Goal: Task Accomplishment & Management: Manage account settings

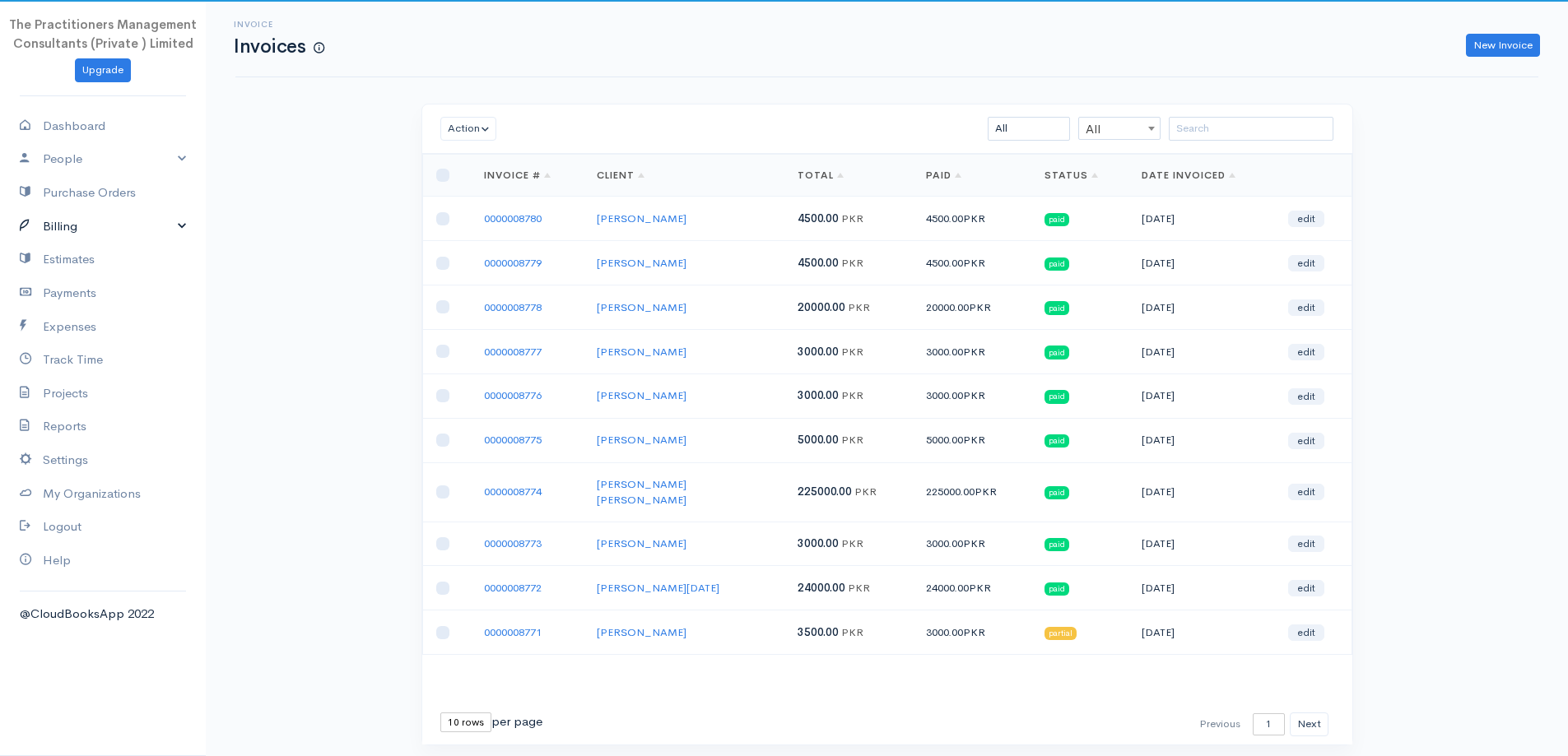
click at [102, 228] on link "Billing" at bounding box center [103, 227] width 206 height 34
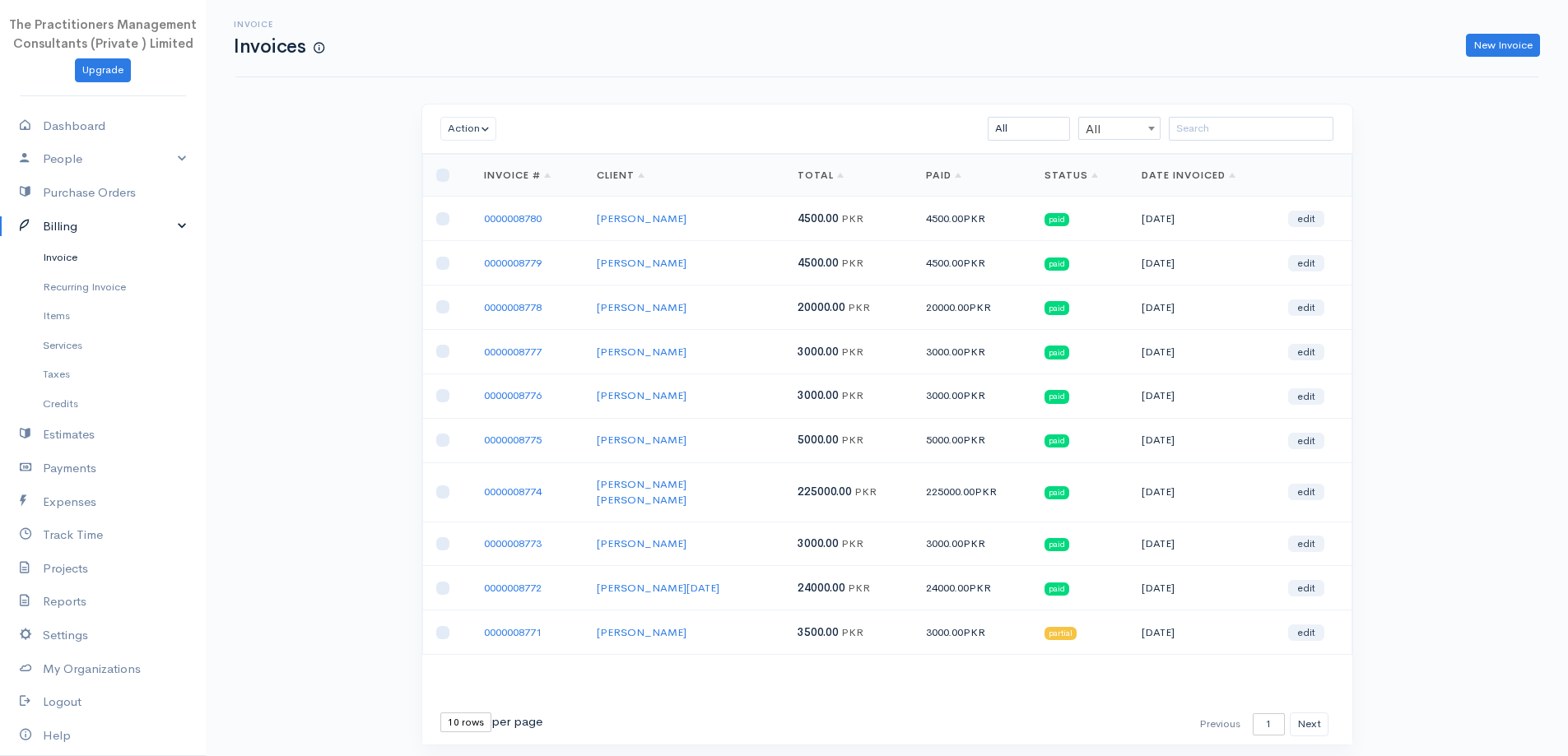
click at [98, 252] on link "Invoice" at bounding box center [103, 258] width 206 height 30
click at [1242, 142] on div "Action Archive Delete Download PDF Send Mark as Sent Mark Un-Sent Enter Payment…" at bounding box center [887, 129] width 930 height 49
click at [1238, 136] on input "search" at bounding box center [1251, 129] width 165 height 24
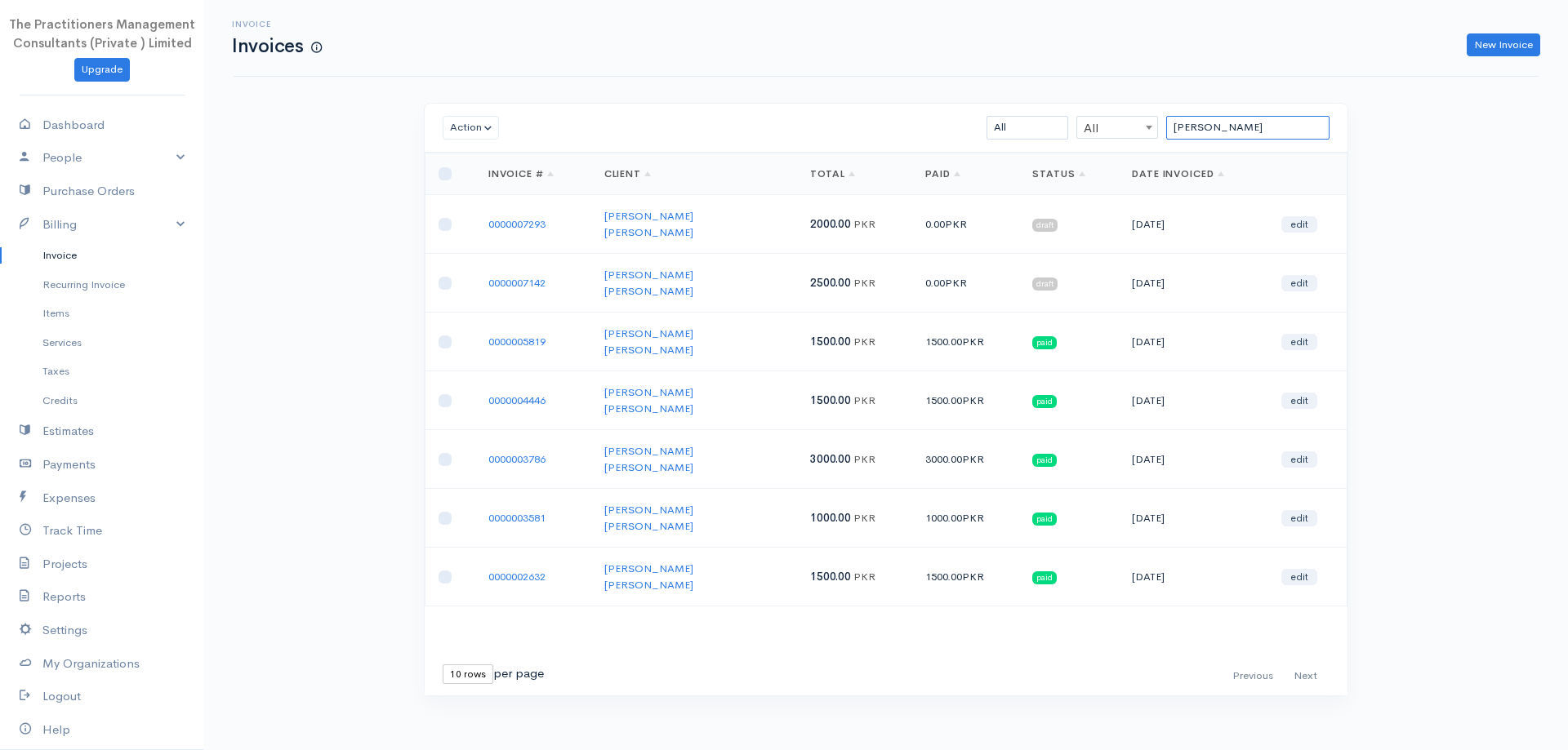
drag, startPoint x: 1275, startPoint y: 131, endPoint x: 1173, endPoint y: 126, distance: 102.1
click at [1173, 126] on input "[PERSON_NAME]" at bounding box center [1247, 128] width 163 height 24
type input "[PERSON_NAME]"
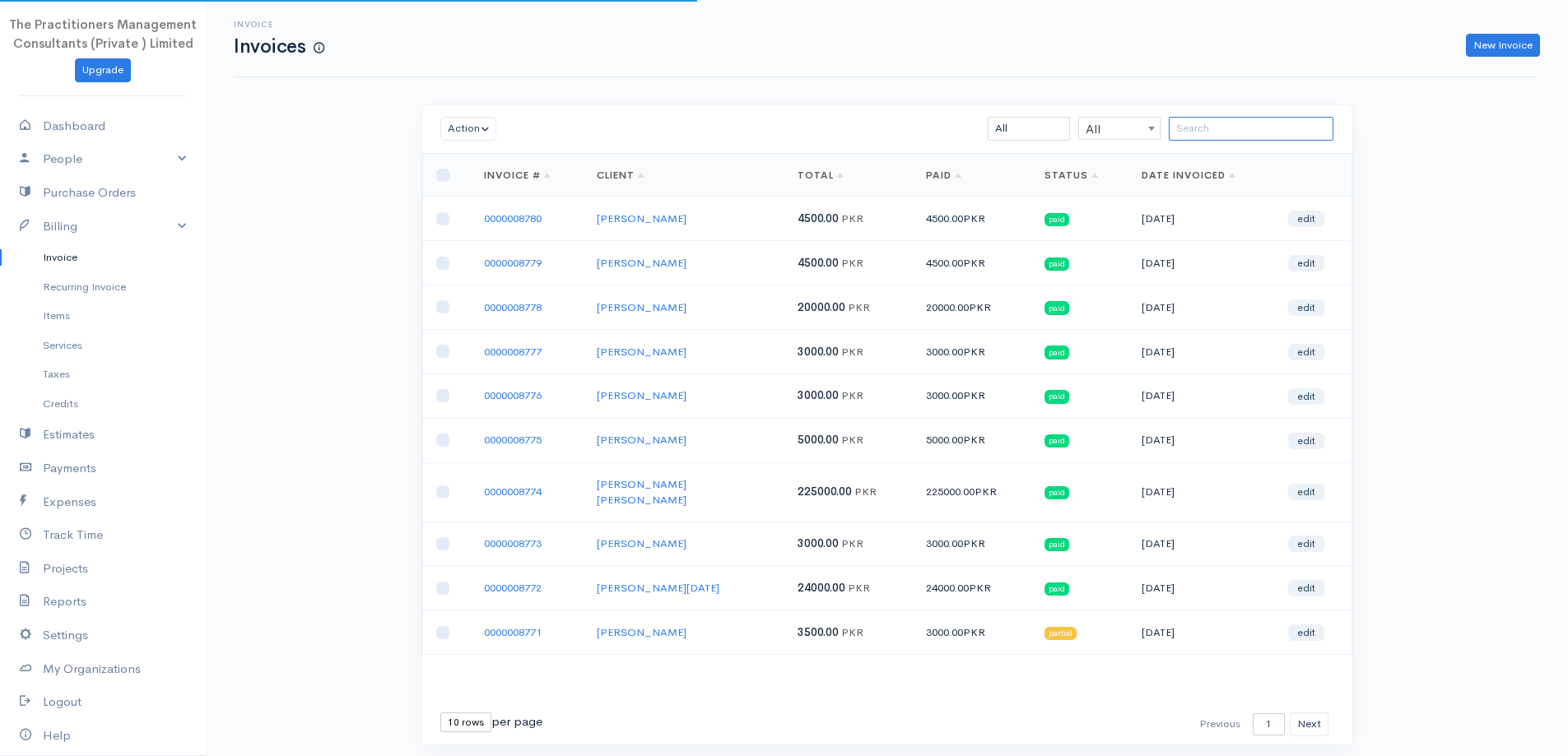
paste input "[PERSON_NAME]"
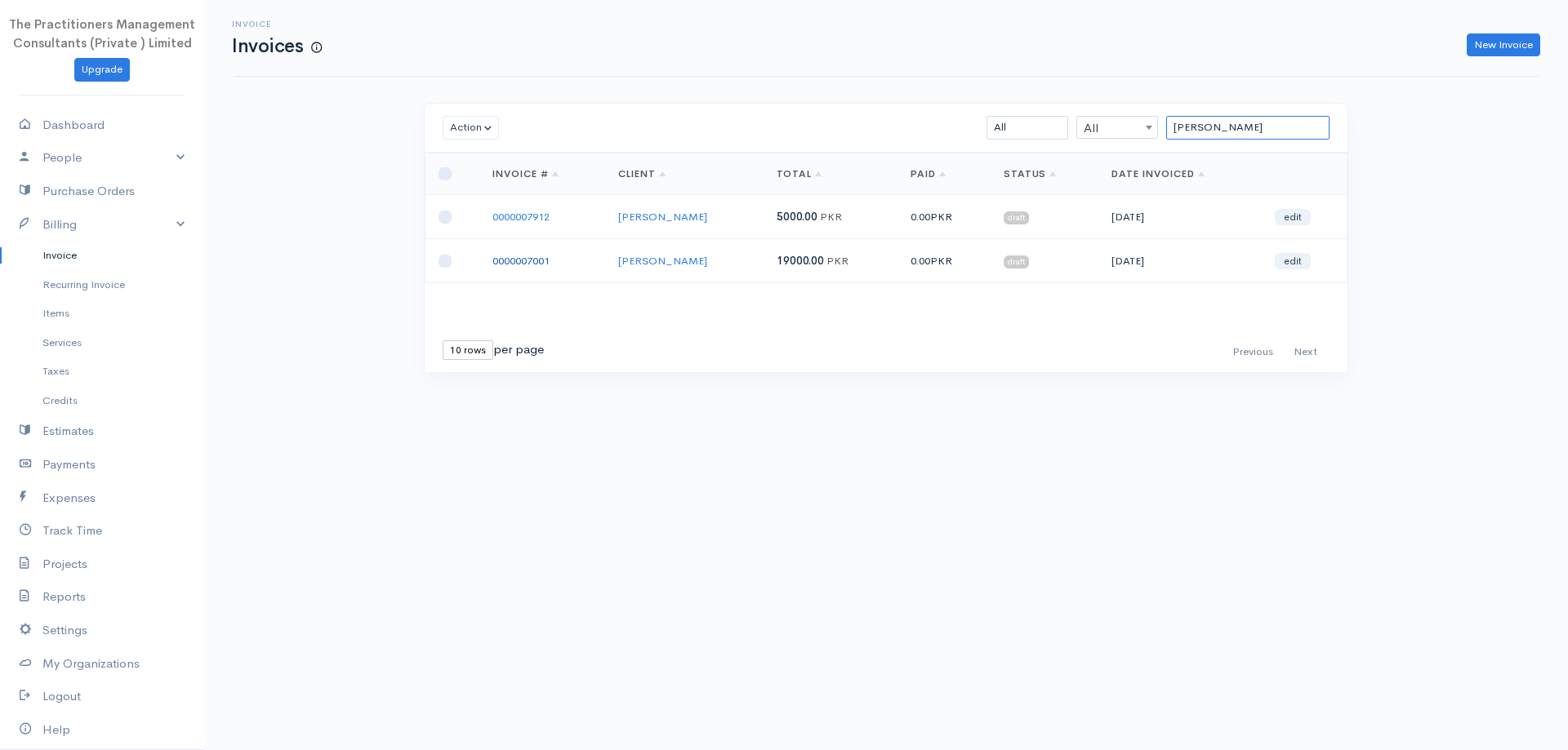
type input "[PERSON_NAME]"
click at [548, 254] on link "0000007001" at bounding box center [520, 260] width 57 height 14
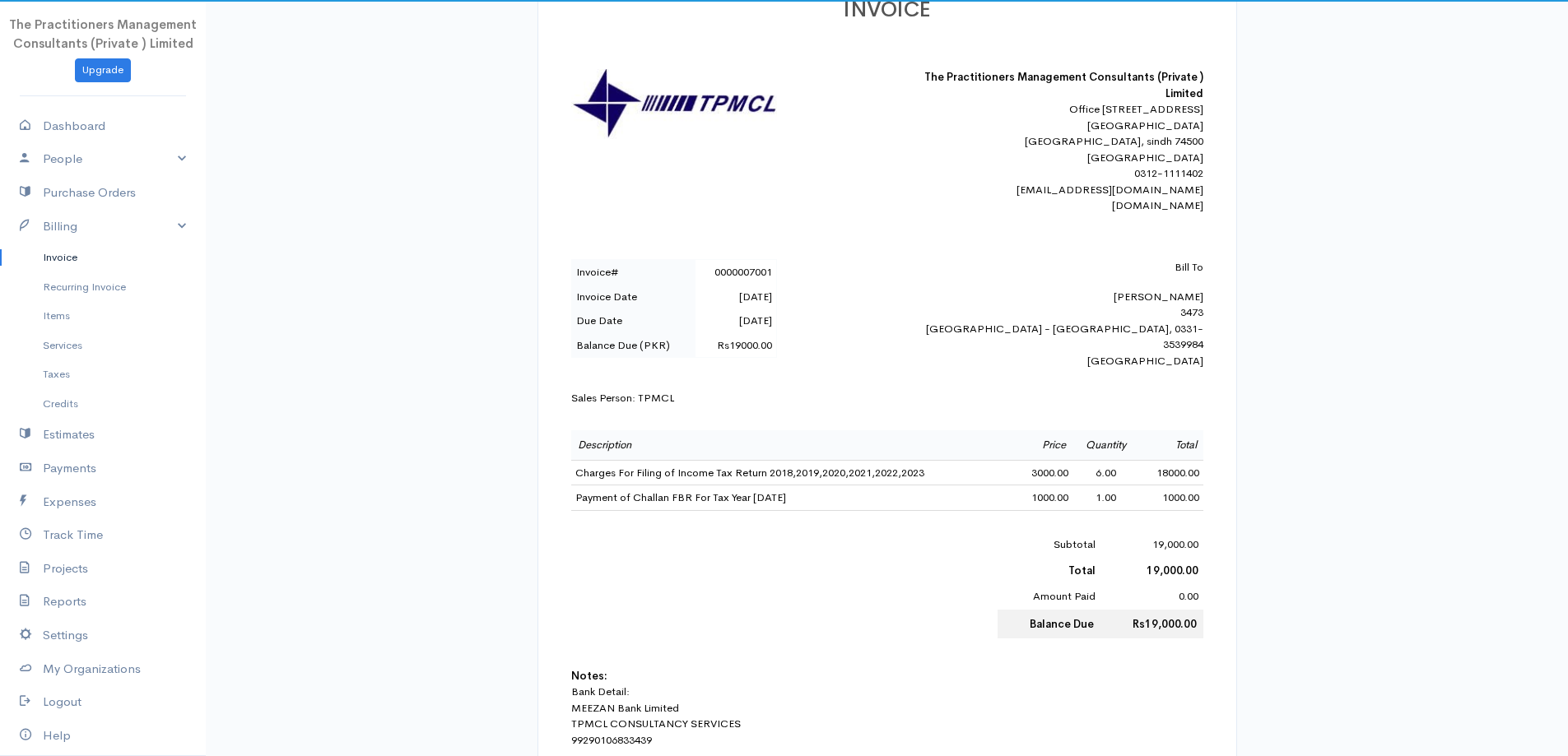
scroll to position [329, 0]
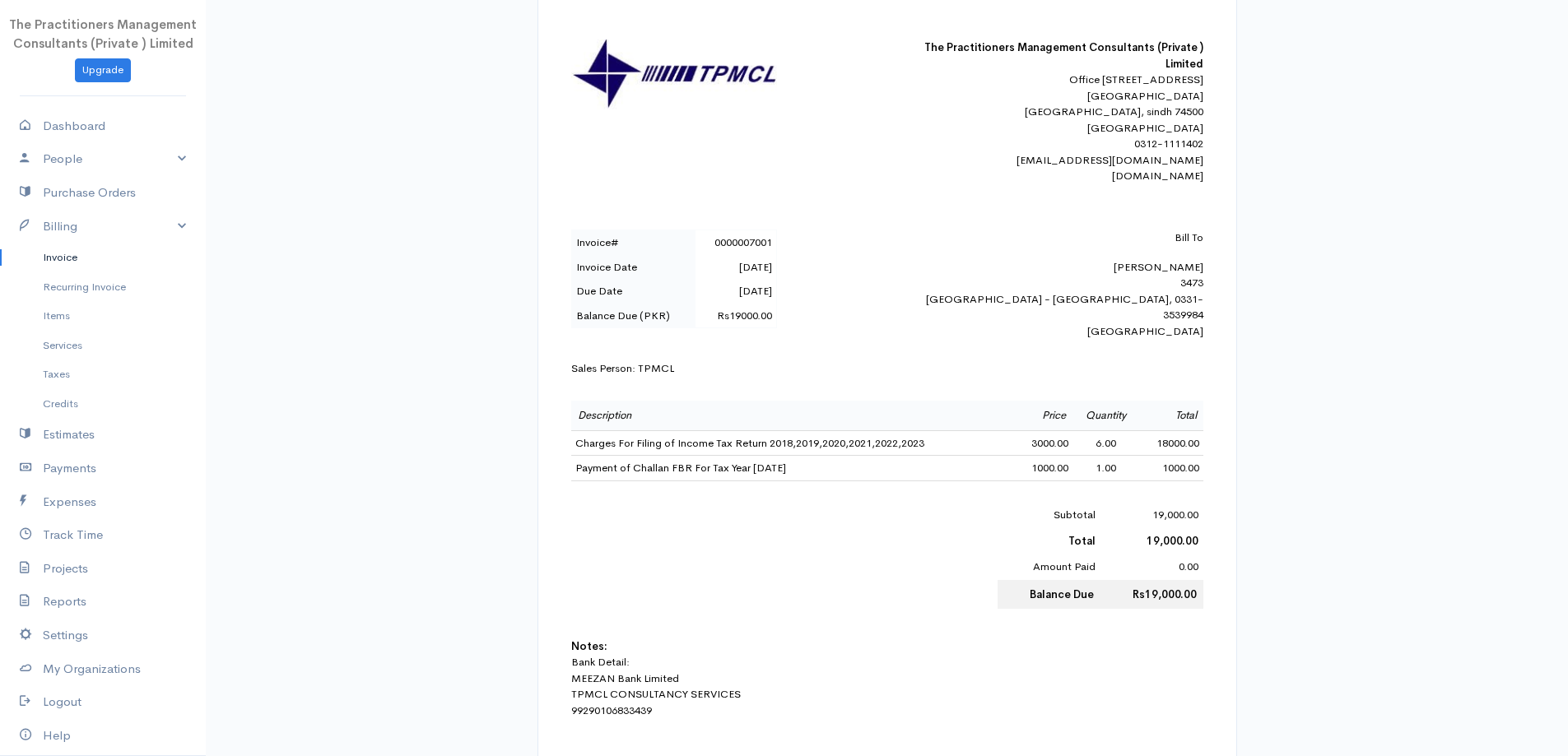
click at [92, 265] on link "Invoice" at bounding box center [103, 258] width 206 height 30
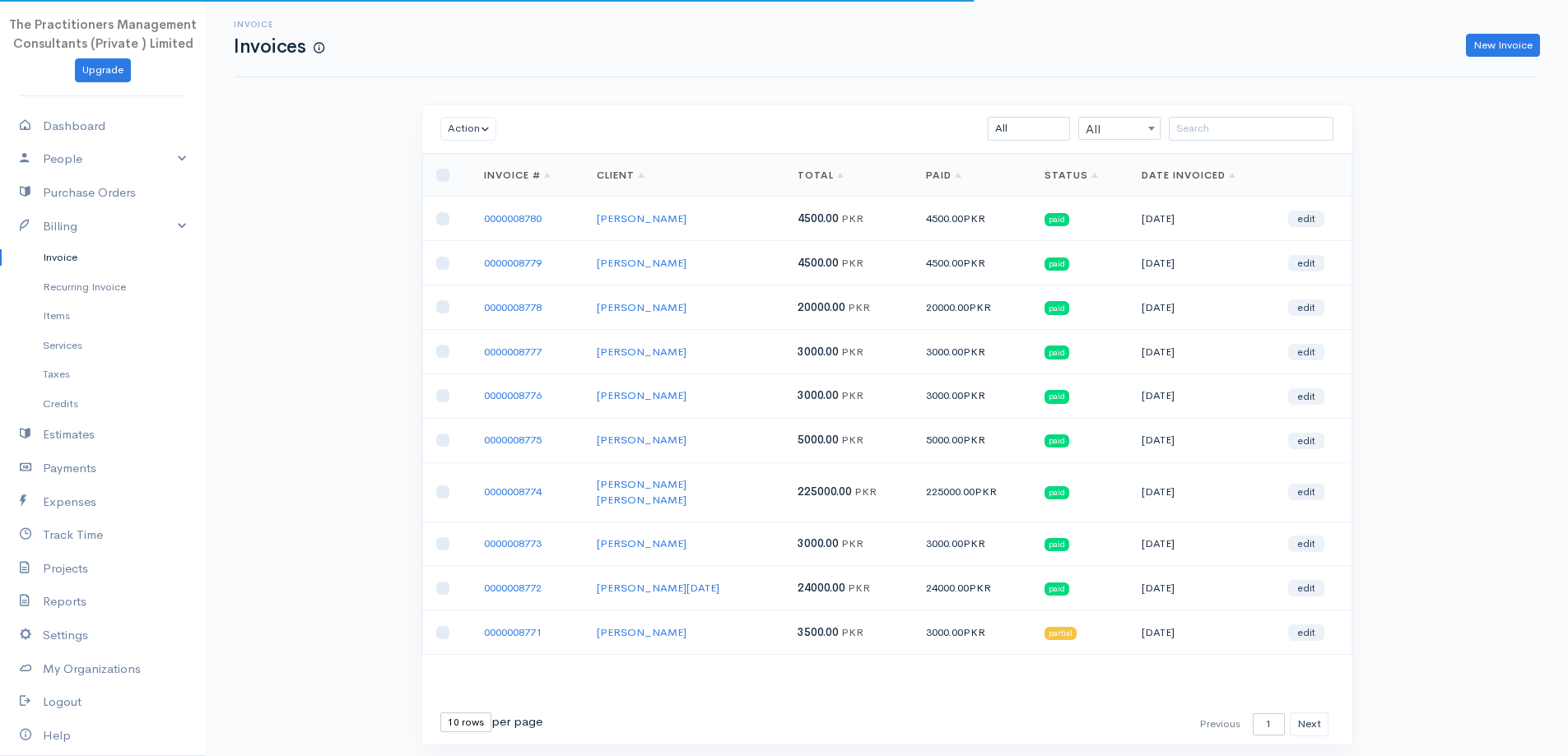
click at [1216, 142] on div "Action Archive Delete Download PDF Send Mark as Sent Mark Un-Sent Enter Payment…" at bounding box center [887, 129] width 930 height 49
click at [1206, 126] on input "search" at bounding box center [1251, 129] width 165 height 24
paste input "[PERSON_NAME]"
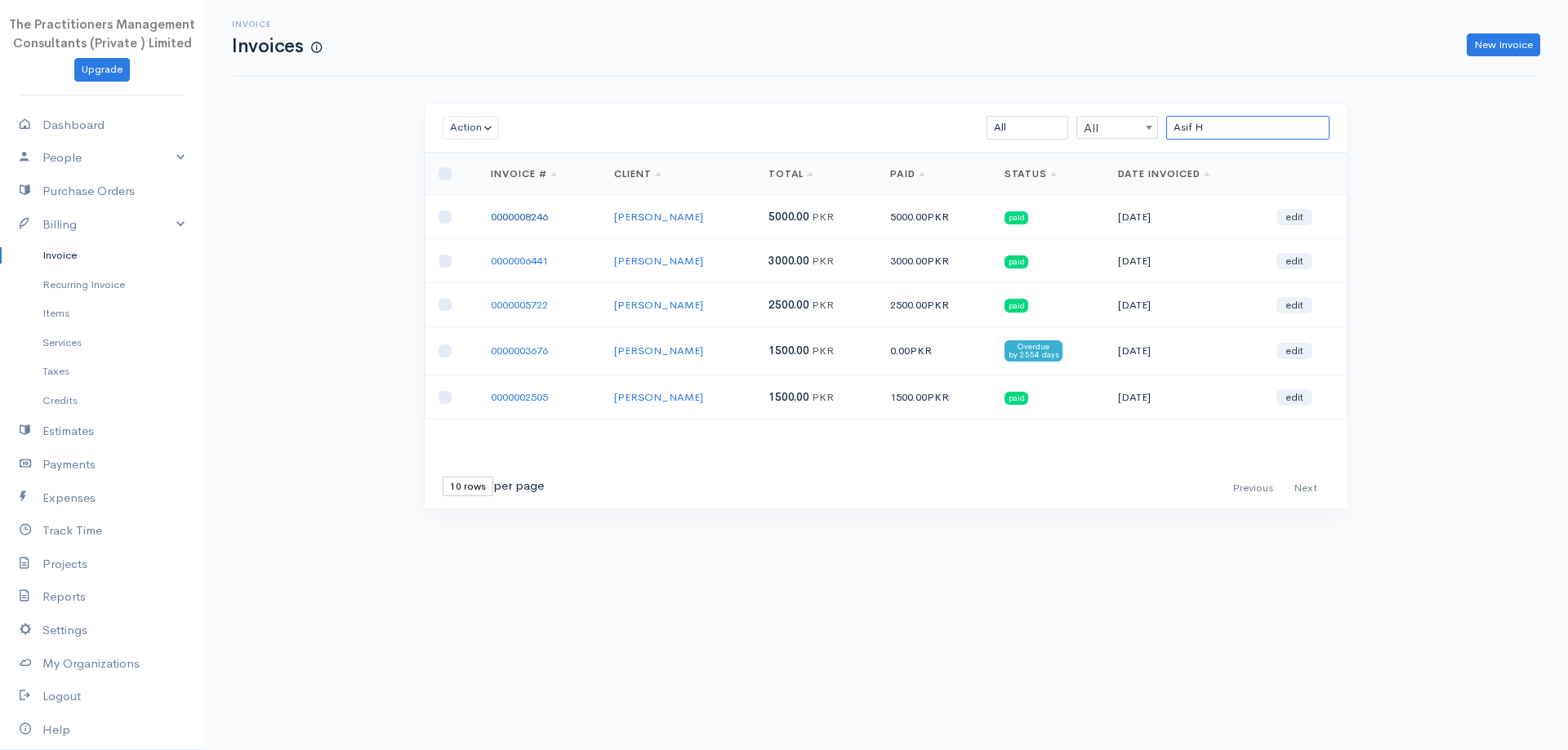
type input "Asif H"
click at [548, 217] on link "0000008246" at bounding box center [519, 217] width 57 height 14
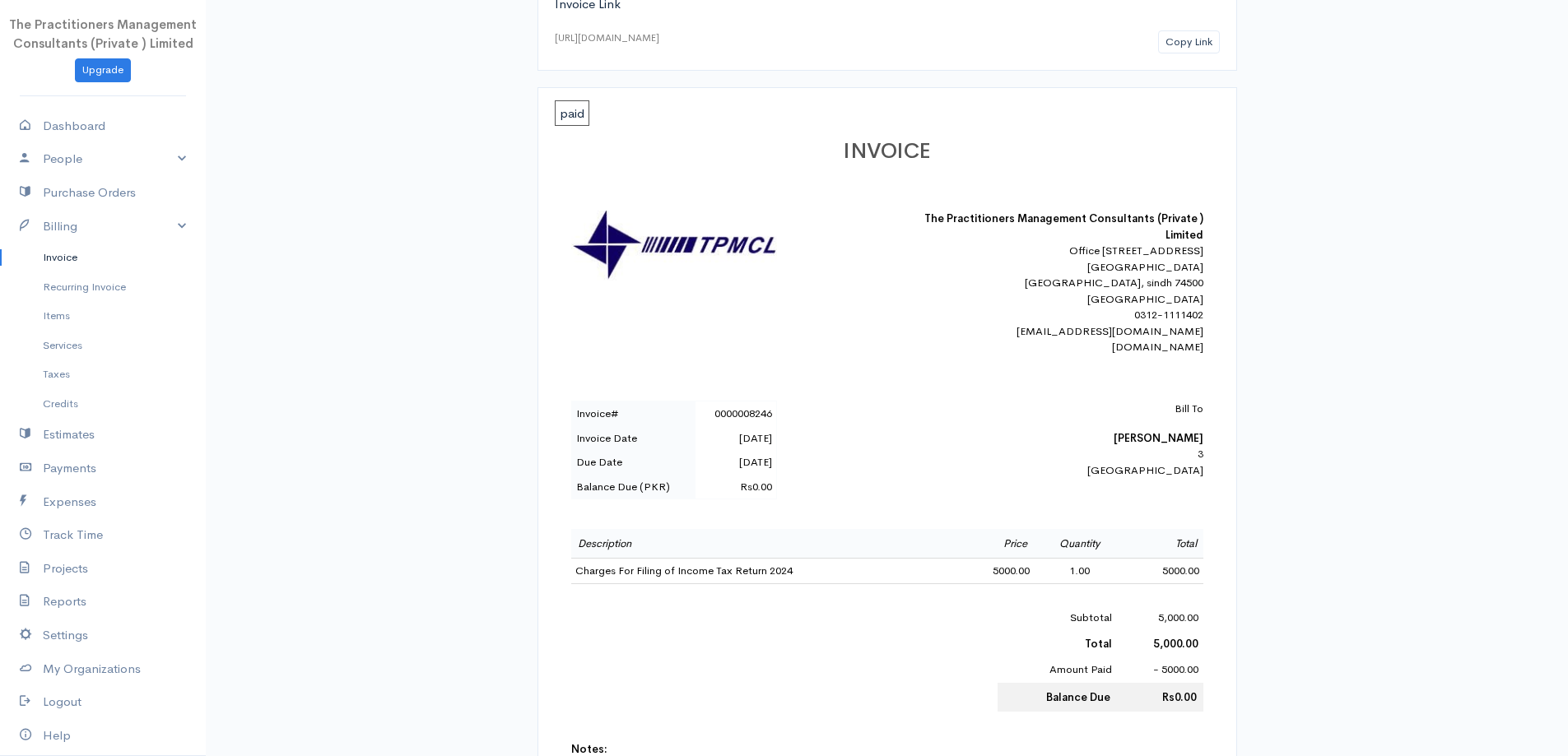
scroll to position [164, 0]
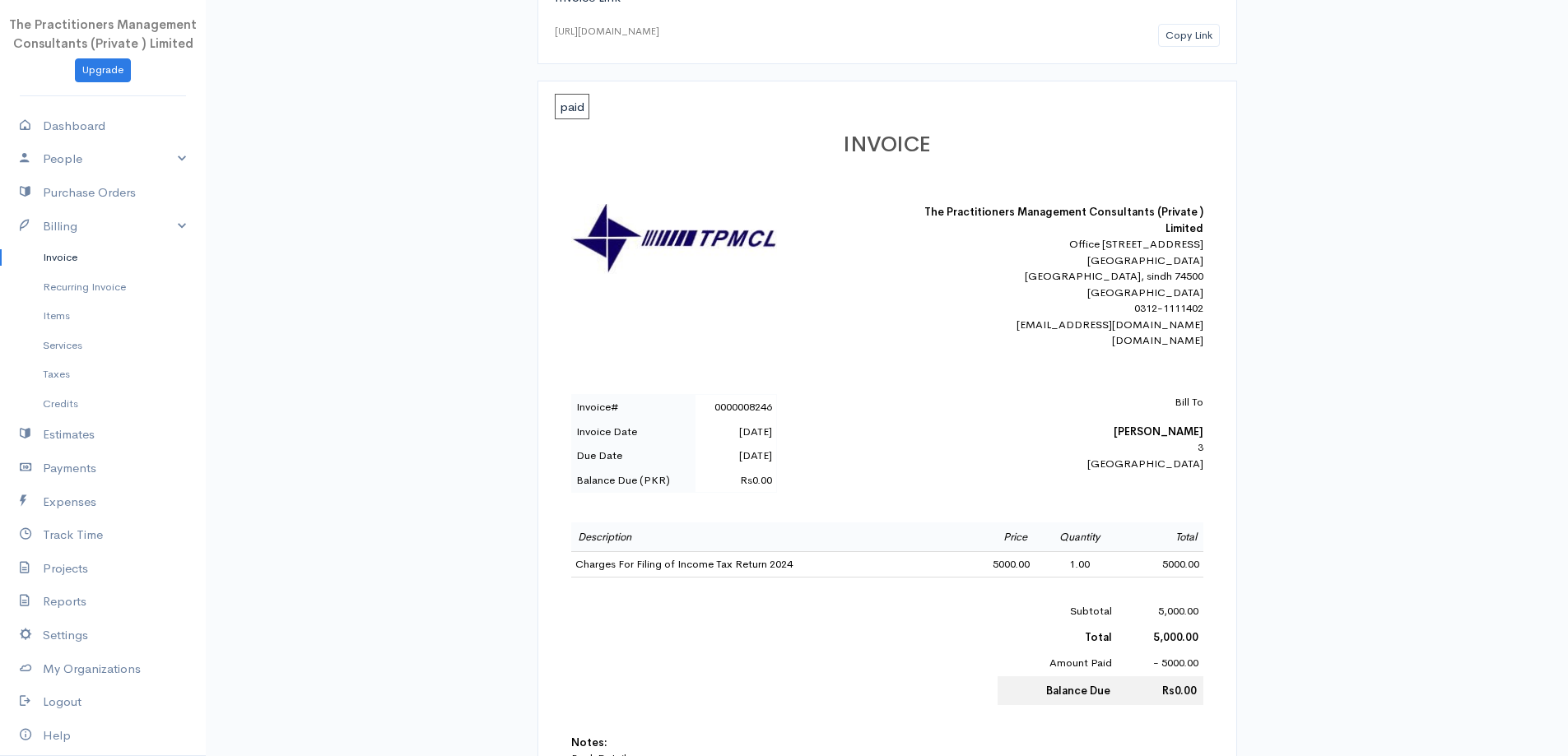
click at [25, 256] on link "Invoice" at bounding box center [103, 258] width 206 height 30
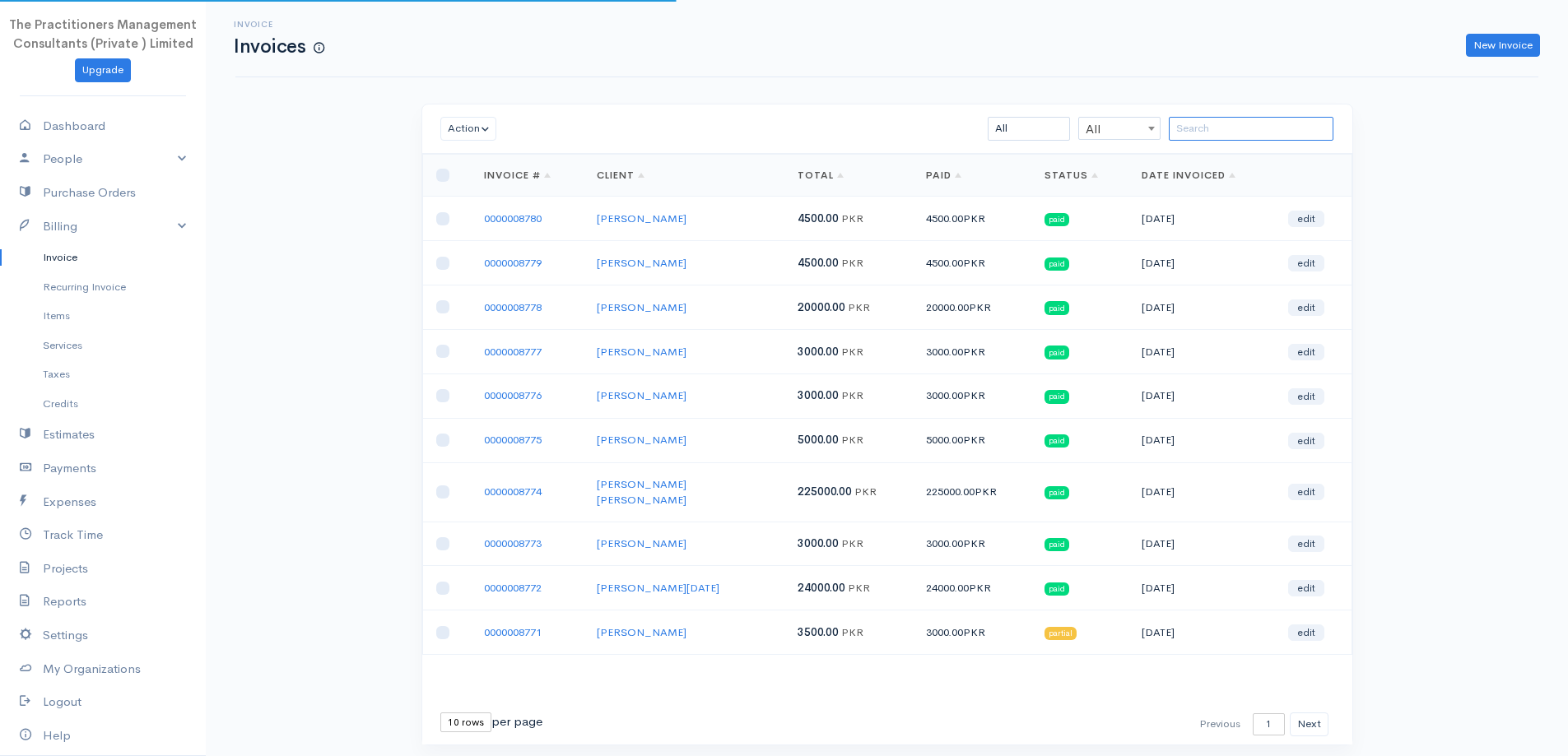
click at [1180, 140] on input "search" at bounding box center [1251, 129] width 165 height 24
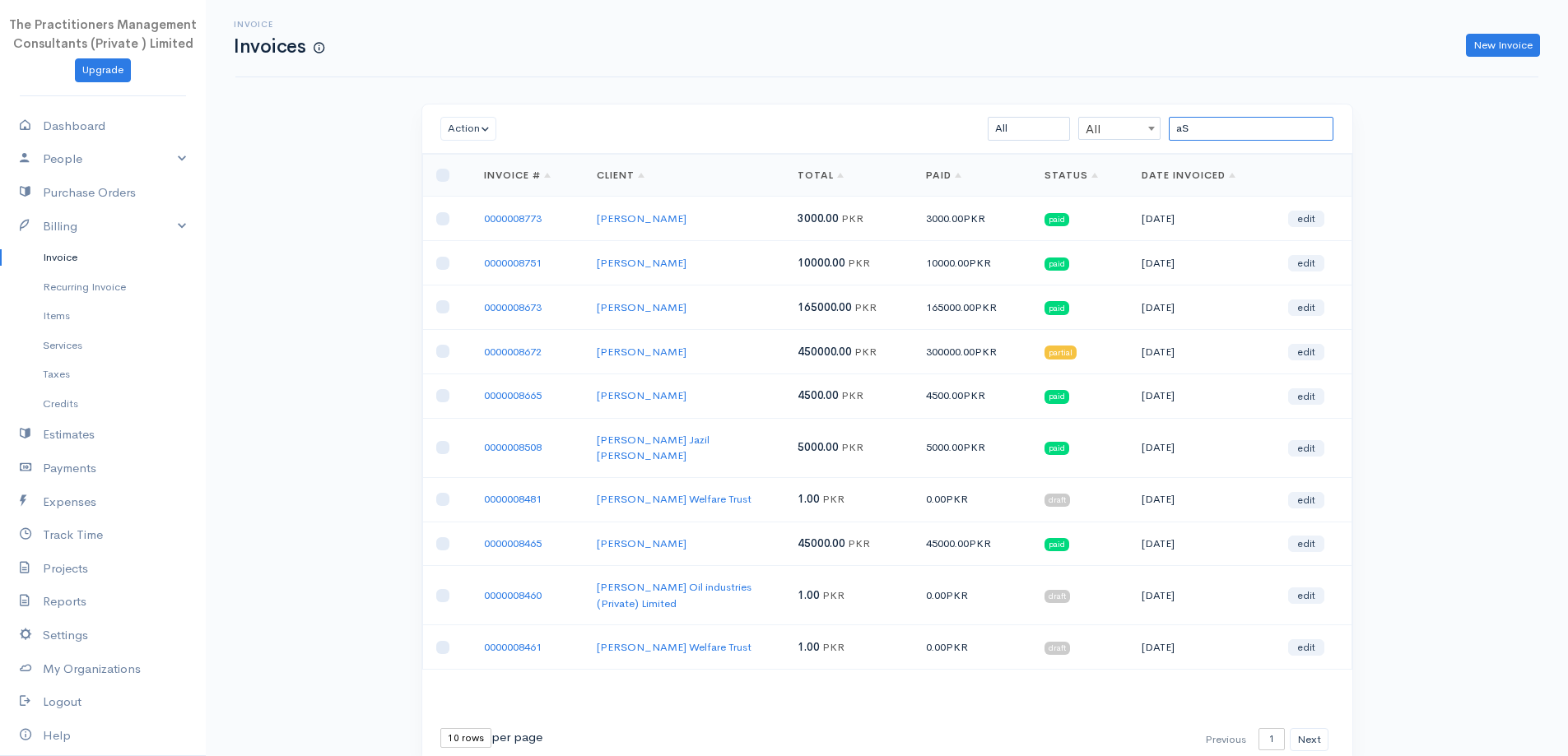
type input "a"
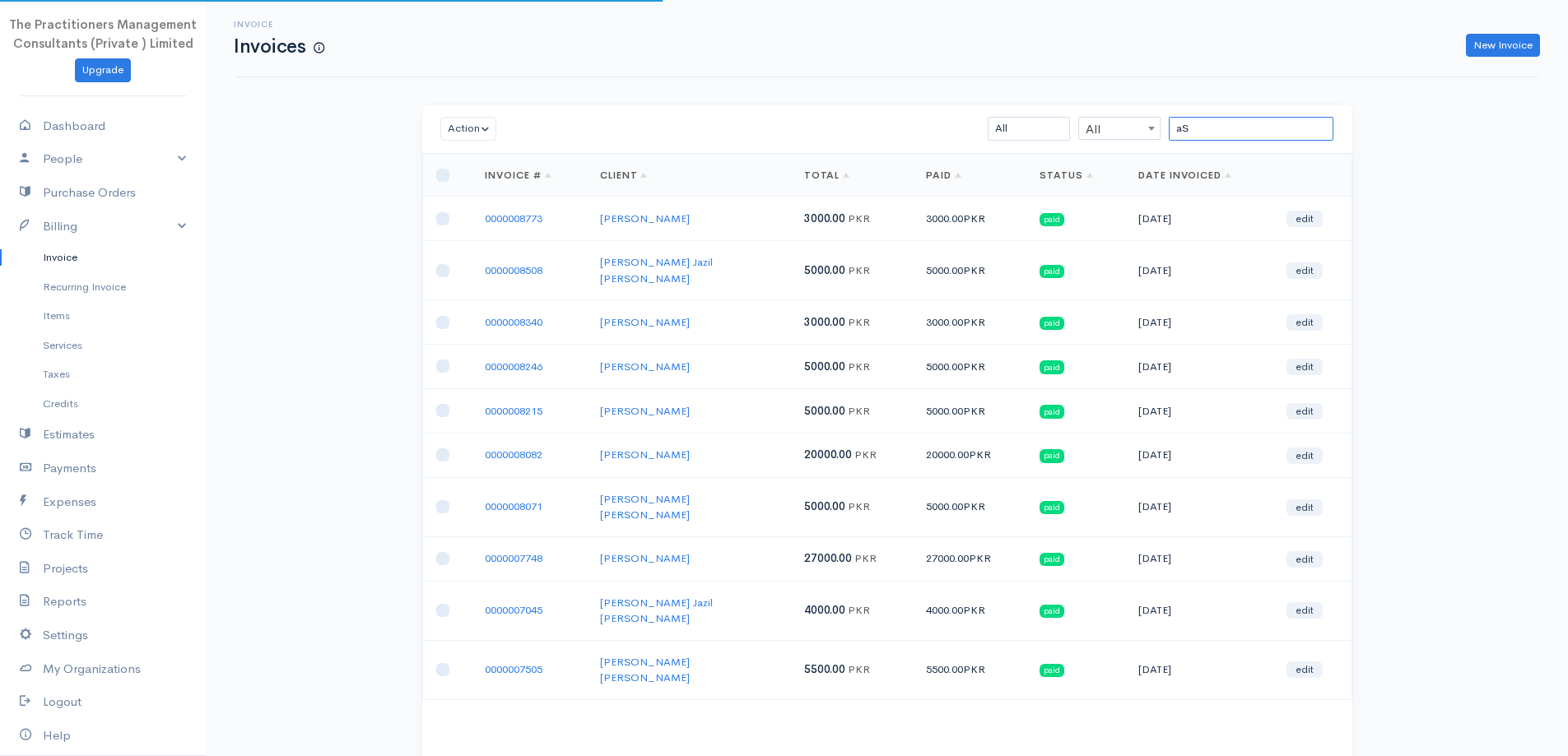
type input "a"
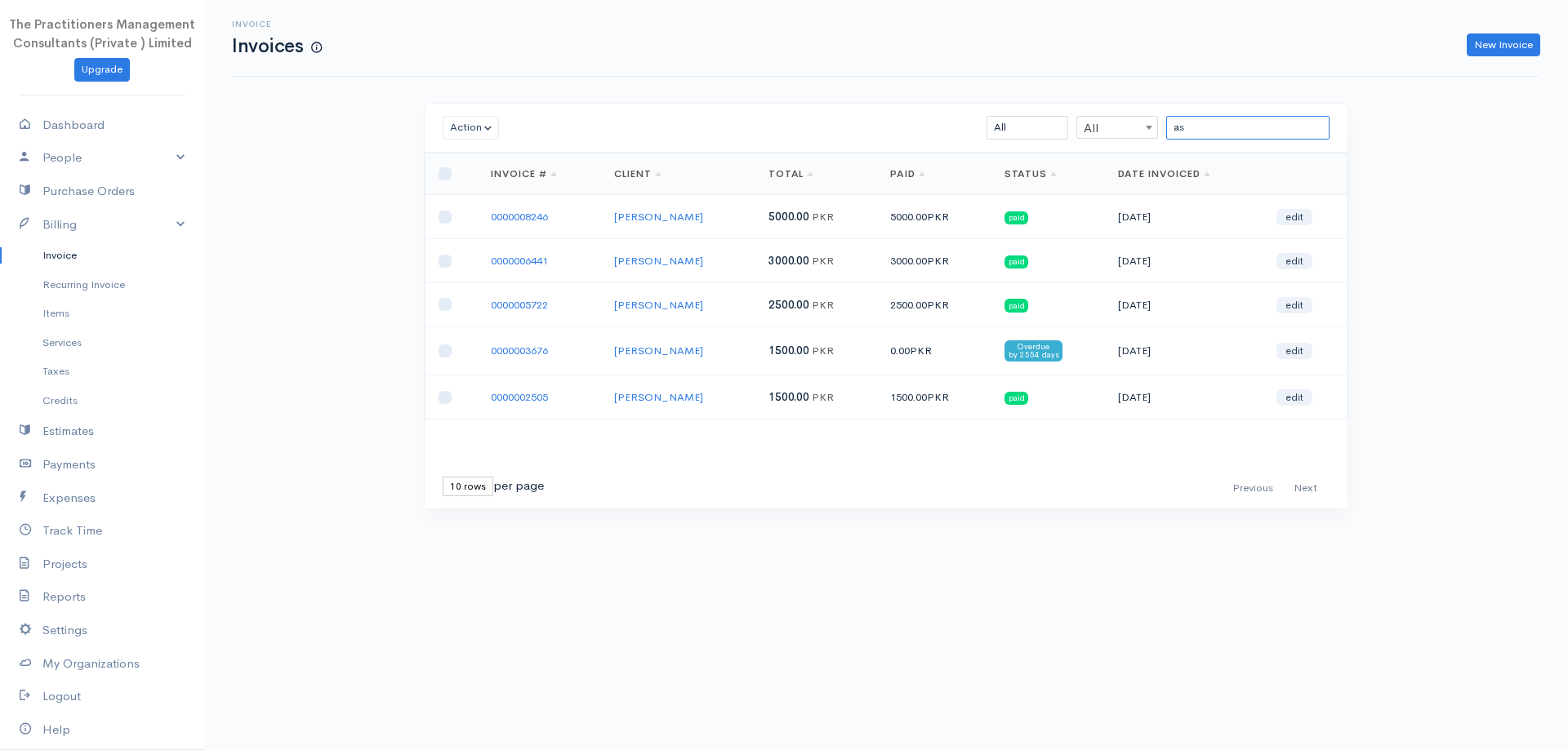
type input "a"
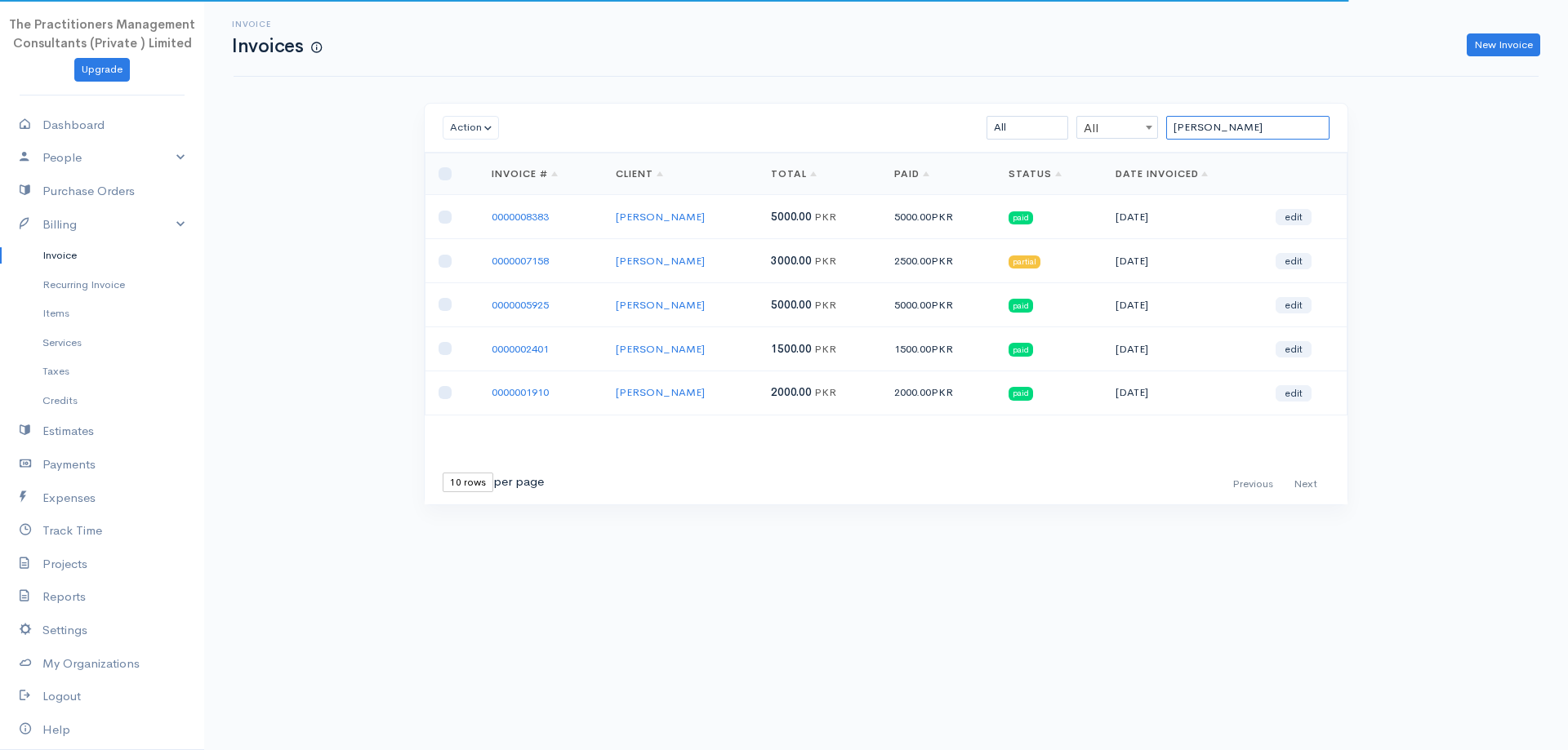
type input "[PERSON_NAME]"
